Goal: Check status

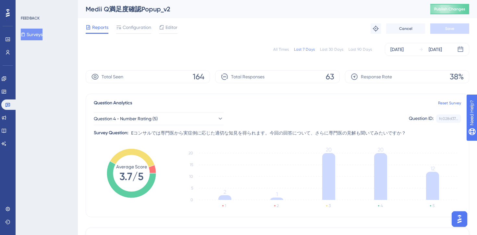
click at [201, 47] on div "All Times Last 7 Days Last 30 Days Last 90 Days [DATE] [DATE]" at bounding box center [278, 49] width 384 height 13
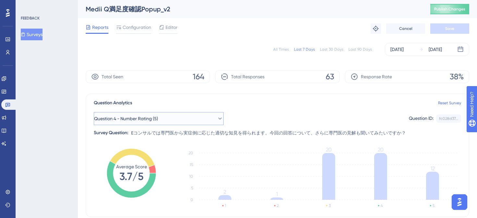
click at [181, 117] on button "Question 4 - Number Rating (5)" at bounding box center [159, 118] width 130 height 13
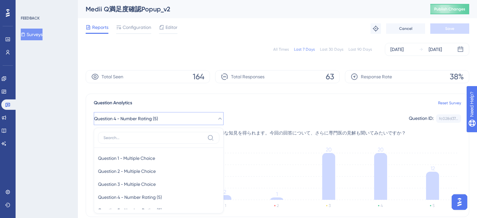
scroll to position [61, 0]
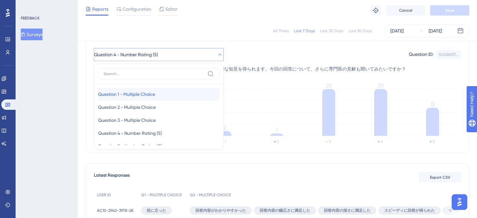
click at [155, 94] on span "Question 1 - Multiple Choice" at bounding box center [126, 94] width 57 height 8
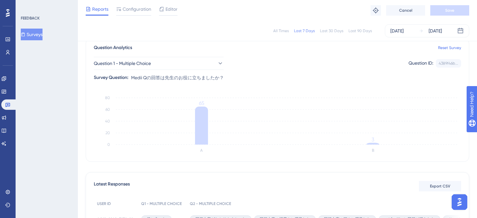
scroll to position [52, 0]
click at [209, 63] on button "Question 1 - Multiple Choice" at bounding box center [159, 64] width 130 height 13
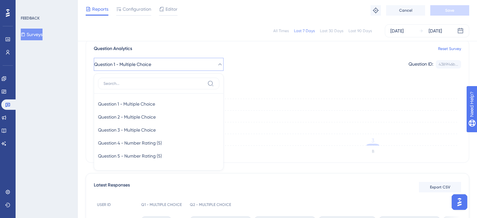
scroll to position [65, 0]
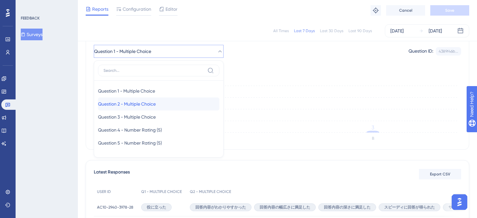
click at [156, 105] on span "Question 2 - Multiple Choice" at bounding box center [127, 104] width 58 height 8
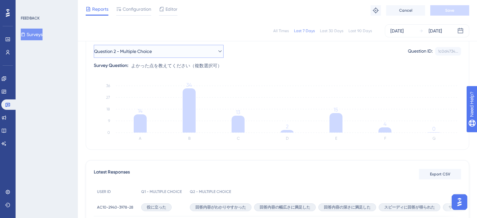
click at [207, 53] on button "Question 2 - Multiple Choice" at bounding box center [159, 51] width 130 height 13
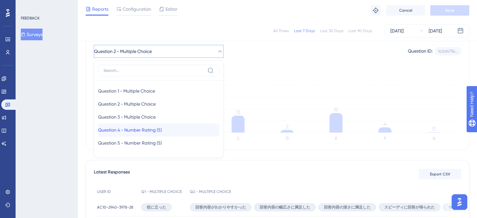
click at [161, 127] on span "Question 4 - Number Rating (5)" at bounding box center [130, 130] width 64 height 8
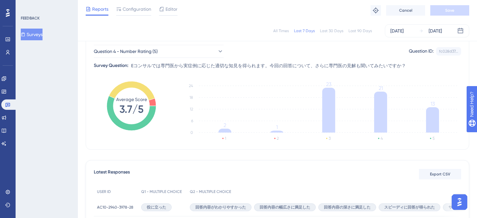
click at [334, 66] on span "Eコンサルでは専門医から実症例に応じた適切な知見を得られます。今回の回答について、さらに専門医の見解も聞いてみたいですか？" at bounding box center [268, 66] width 275 height 8
drag, startPoint x: 316, startPoint y: 65, endPoint x: 387, endPoint y: 65, distance: 70.8
click at [387, 65] on span "Eコンサルでは専門医から実症例に応じた適切な知見を得られます。今回の回答について、さらに専門医の見解も聞いてみたいですか？" at bounding box center [268, 66] width 275 height 8
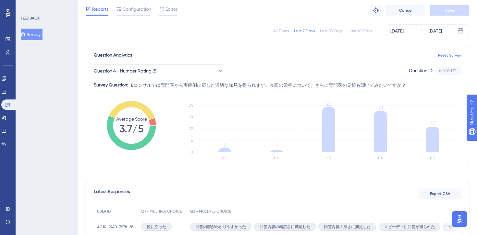
scroll to position [0, 0]
